Goal: Navigation & Orientation: Find specific page/section

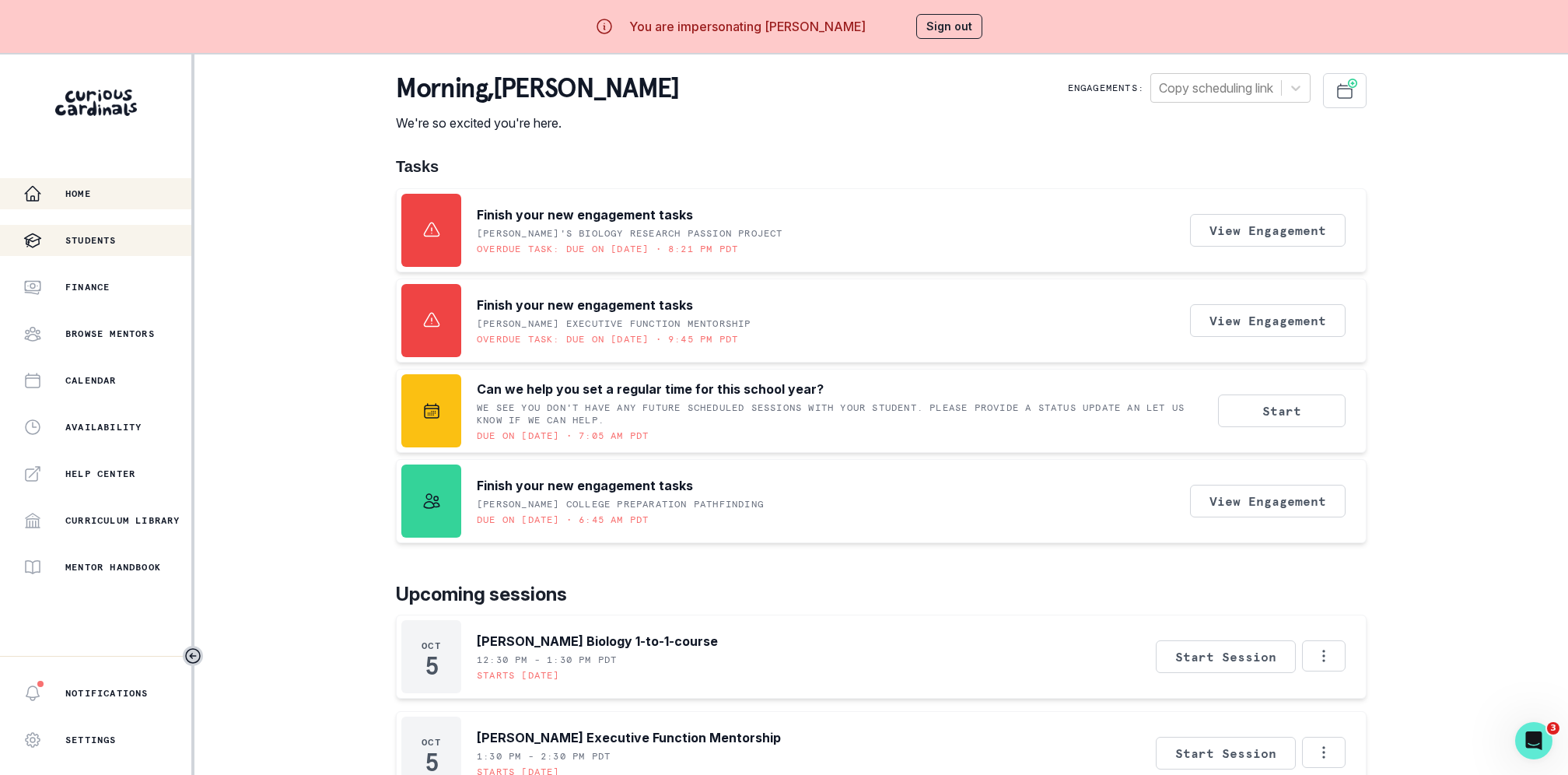
click at [117, 244] on p "Students" at bounding box center [91, 240] width 51 height 12
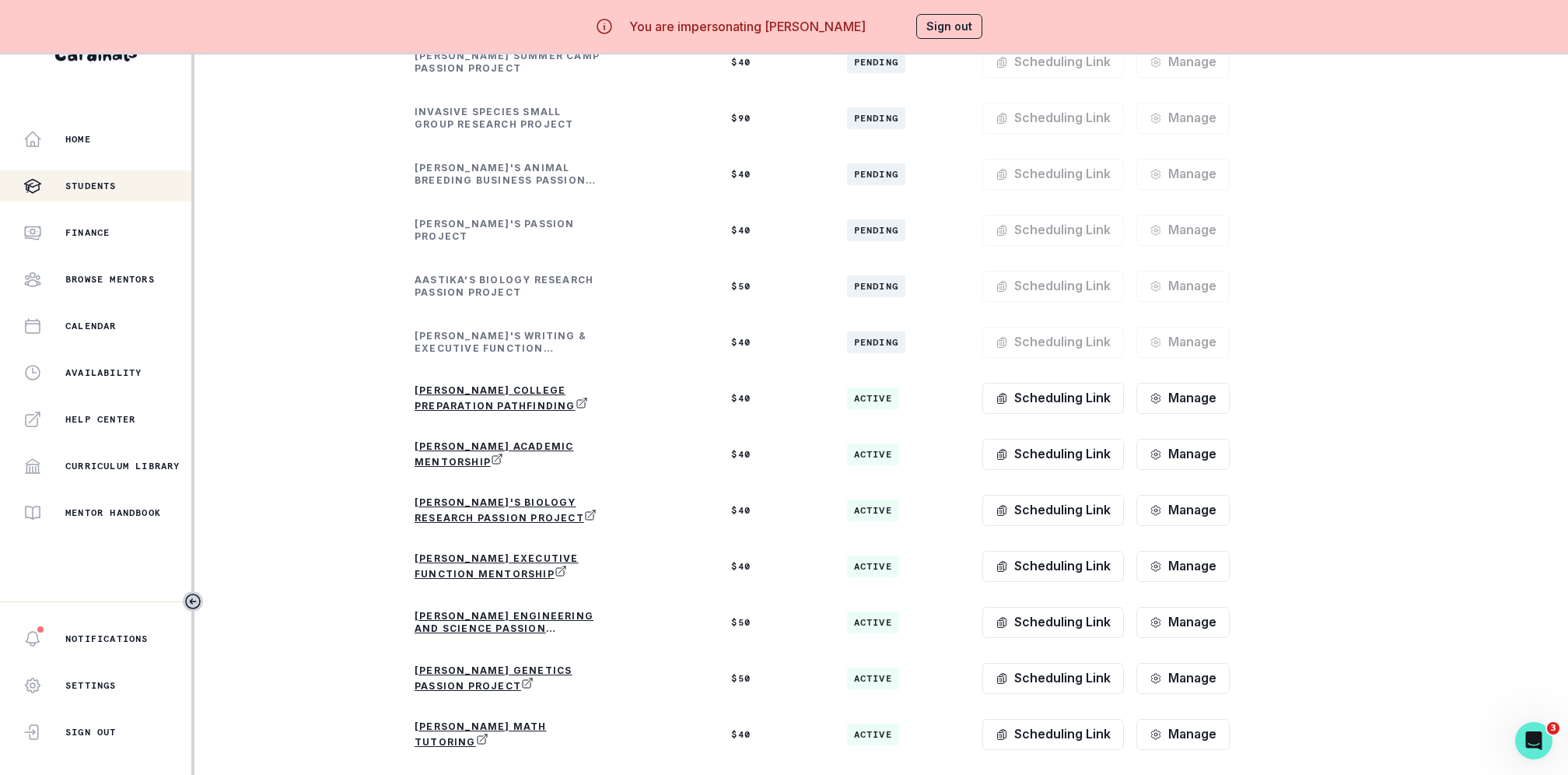
scroll to position [119, 0]
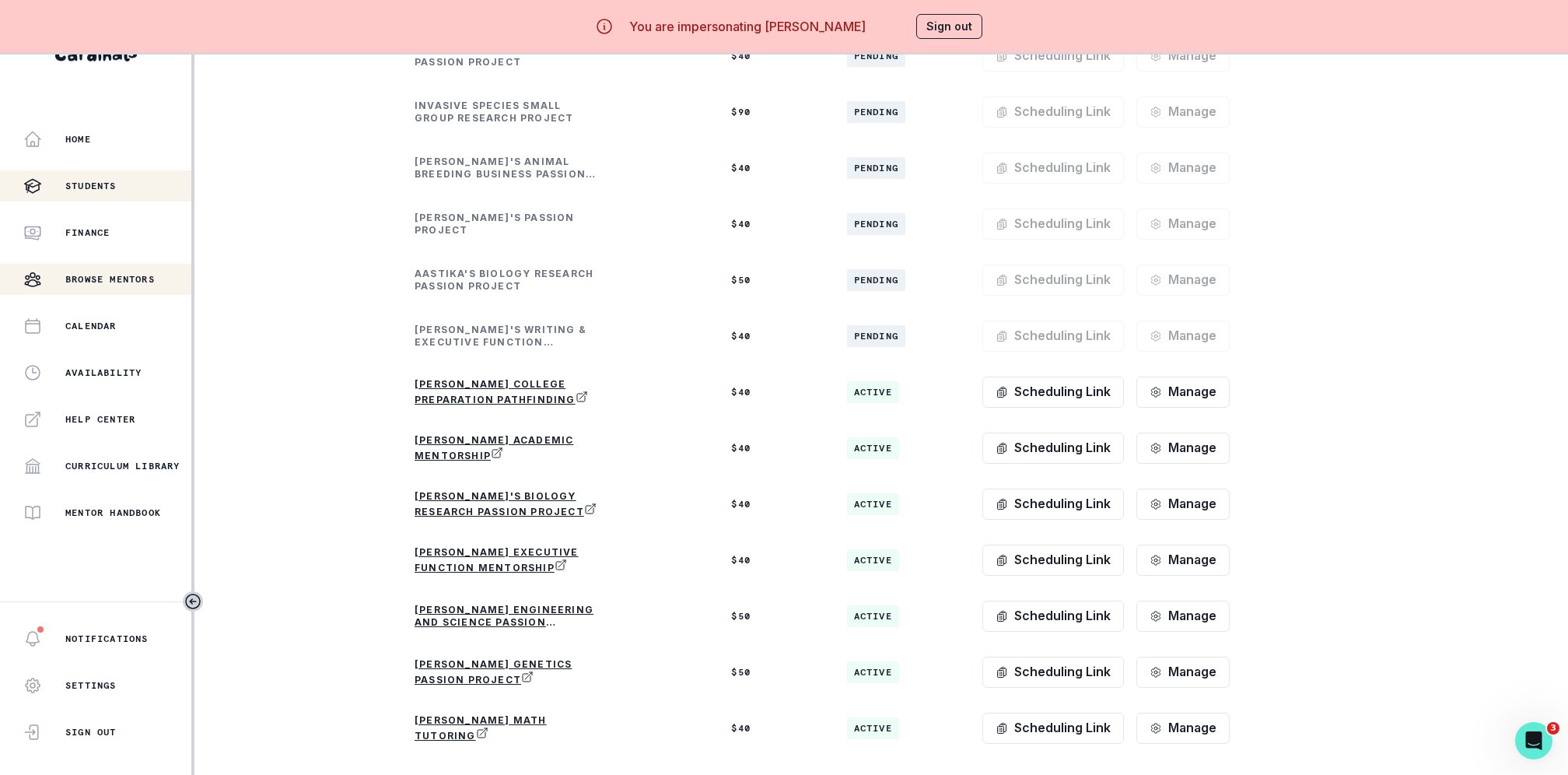
click at [102, 285] on p "Browse Mentors" at bounding box center [110, 279] width 89 height 12
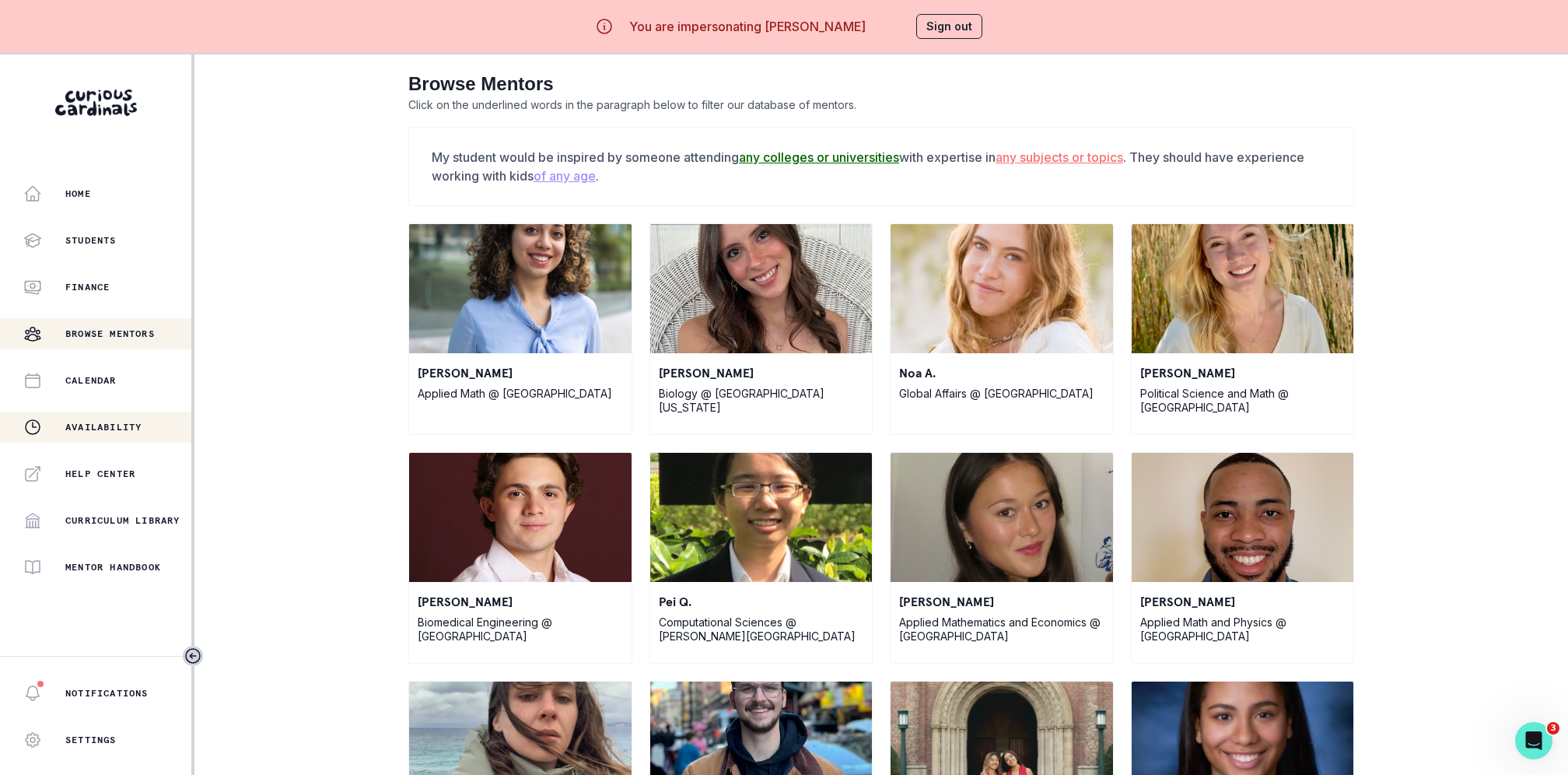
scroll to position [54, 0]
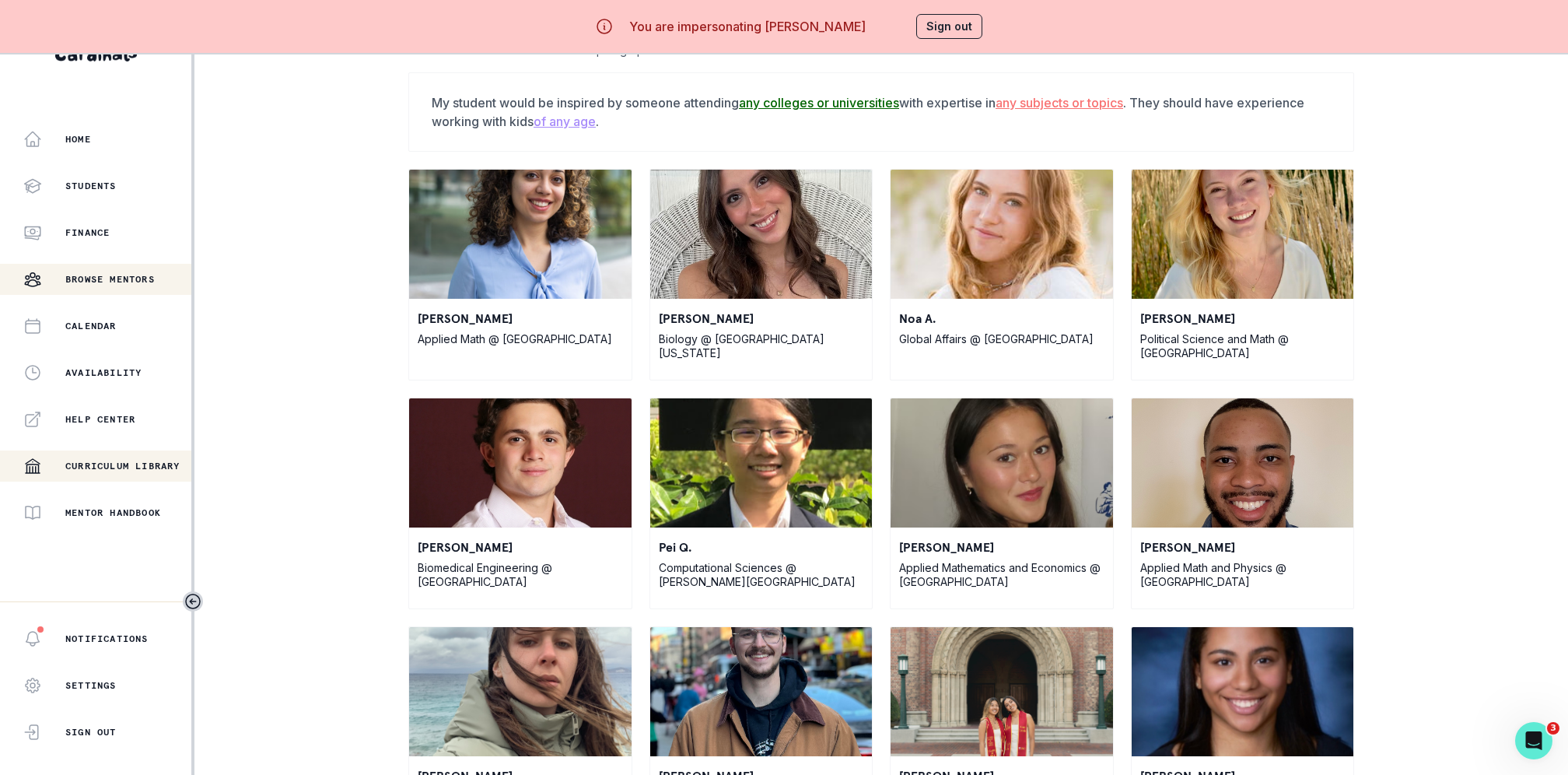
click at [119, 475] on div "Curriculum Library" at bounding box center [107, 466] width 168 height 19
click at [110, 135] on div "Home" at bounding box center [107, 139] width 168 height 19
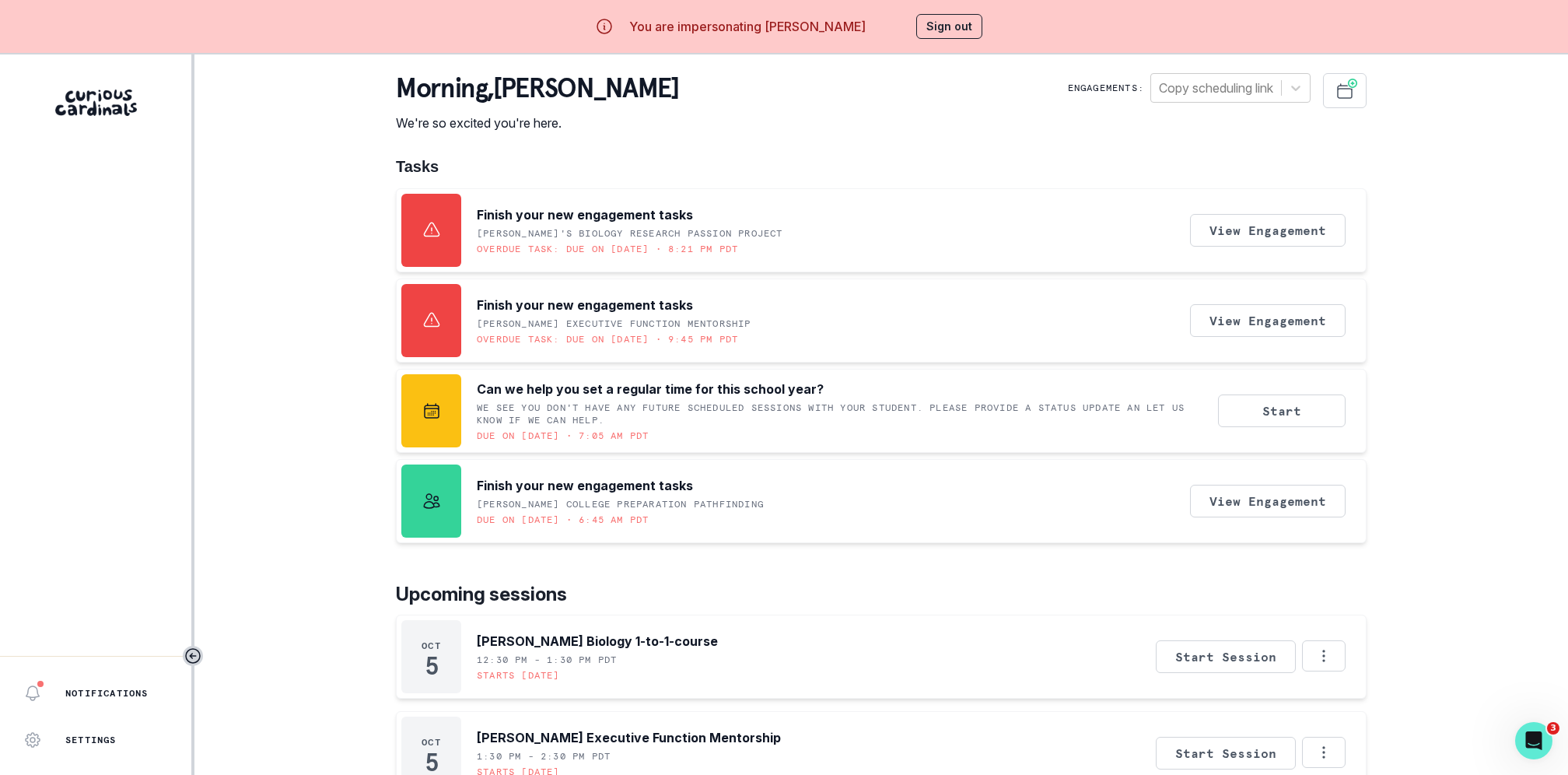
click at [65, 144] on aside "Notifications Settings Sign Out" at bounding box center [97, 442] width 194 height 775
